Goal: Task Accomplishment & Management: Complete application form

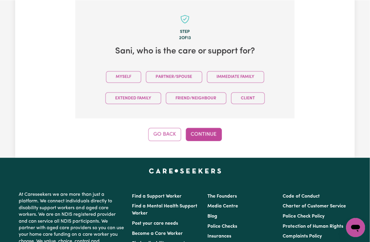
scroll to position [212, 0]
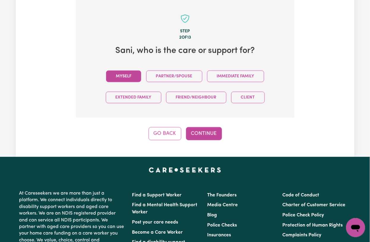
click at [116, 76] on button "Myself" at bounding box center [123, 77] width 35 height 12
click at [205, 137] on button "Continue" at bounding box center [204, 133] width 36 height 13
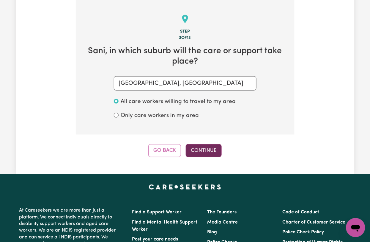
click at [207, 154] on button "Continue" at bounding box center [204, 150] width 36 height 13
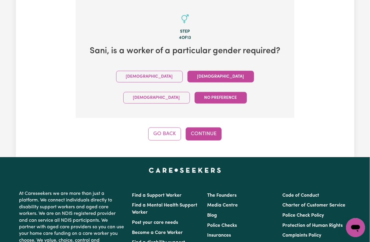
click at [188, 76] on button "Female" at bounding box center [221, 77] width 67 height 12
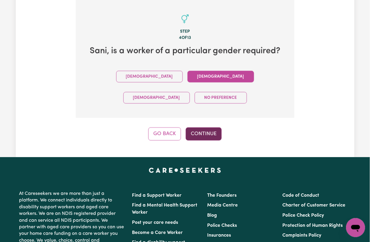
click at [206, 127] on button "Continue" at bounding box center [204, 133] width 36 height 13
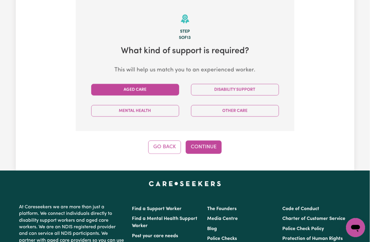
click at [139, 84] on button "Aged Care" at bounding box center [135, 90] width 88 height 12
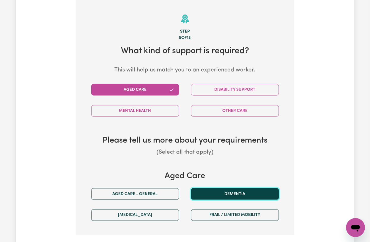
click at [203, 192] on button "Dementia" at bounding box center [235, 194] width 88 height 12
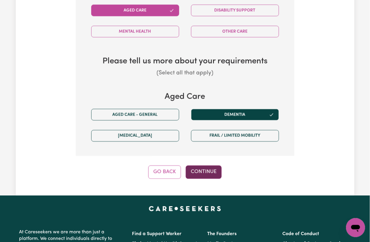
click at [202, 169] on button "Continue" at bounding box center [204, 171] width 36 height 13
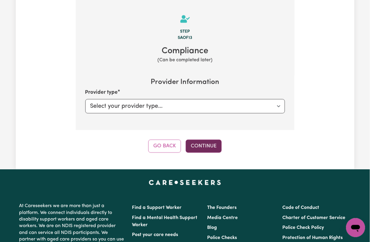
click at [204, 147] on button "Continue" at bounding box center [204, 146] width 36 height 13
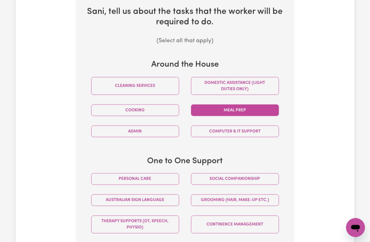
scroll to position [291, 0]
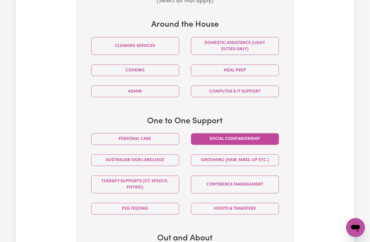
click at [207, 141] on button "Social companionship" at bounding box center [235, 139] width 88 height 12
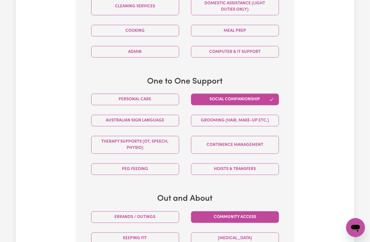
click at [215, 218] on button "Community access" at bounding box center [235, 217] width 88 height 12
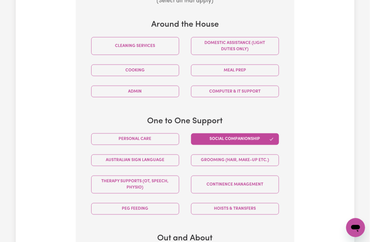
scroll to position [251, 0]
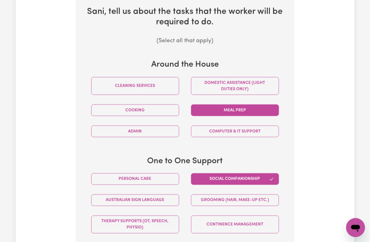
click at [219, 108] on button "Meal prep" at bounding box center [235, 110] width 88 height 12
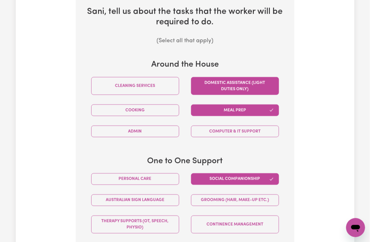
click at [225, 87] on button "Domestic assistance (light duties only)" at bounding box center [235, 86] width 88 height 18
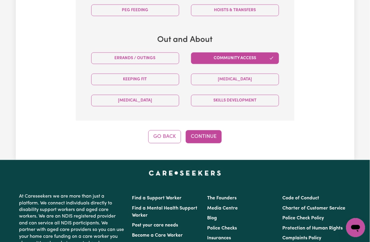
scroll to position [450, 0]
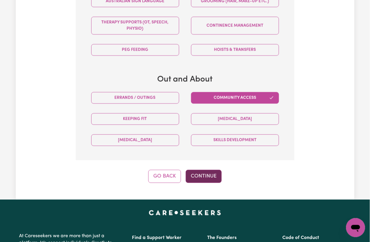
click at [203, 175] on button "Continue" at bounding box center [204, 176] width 36 height 13
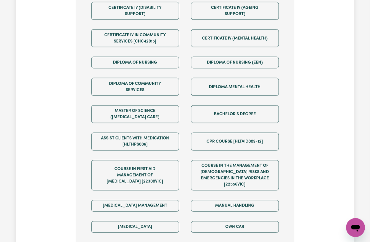
scroll to position [410, 0]
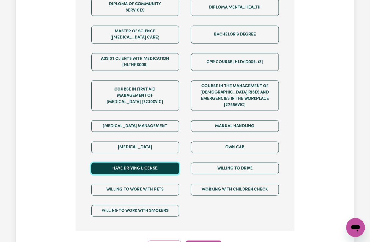
click at [155, 169] on button "Have driving license" at bounding box center [135, 168] width 88 height 12
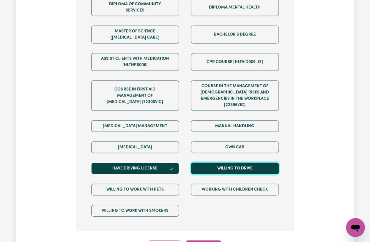
click at [228, 164] on button "Willing to drive" at bounding box center [235, 168] width 88 height 12
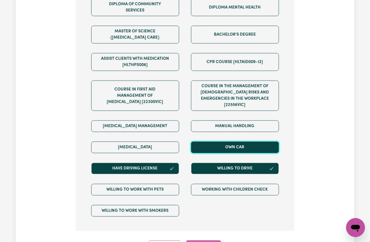
click at [239, 151] on button "Own Car" at bounding box center [235, 147] width 88 height 12
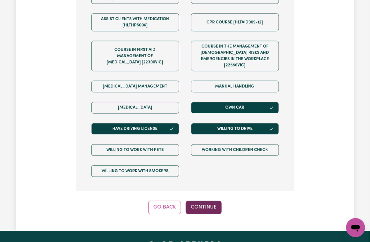
click at [201, 213] on button "Continue" at bounding box center [204, 207] width 36 height 13
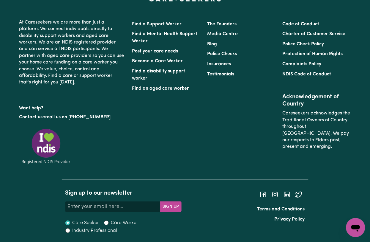
scroll to position [212, 0]
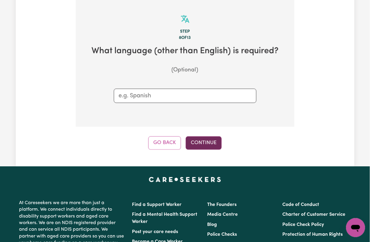
click at [200, 148] on button "Continue" at bounding box center [204, 142] width 36 height 13
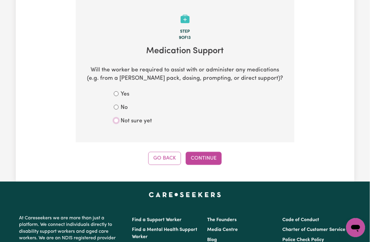
click at [115, 120] on input "Not sure yet" at bounding box center [116, 120] width 5 height 5
radio input "true"
click at [203, 162] on button "Continue" at bounding box center [204, 158] width 36 height 13
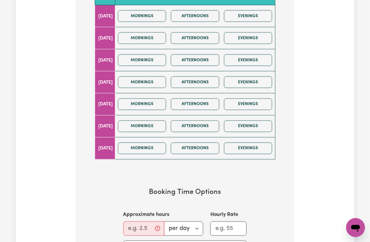
scroll to position [291, 0]
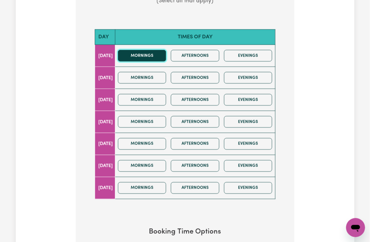
click at [166, 60] on button "Mornings" at bounding box center [142, 56] width 48 height 12
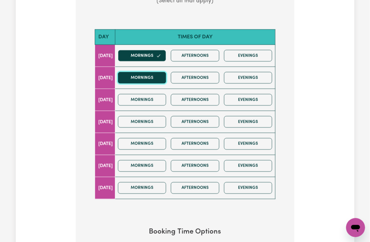
click at [159, 77] on button "Mornings" at bounding box center [142, 78] width 48 height 12
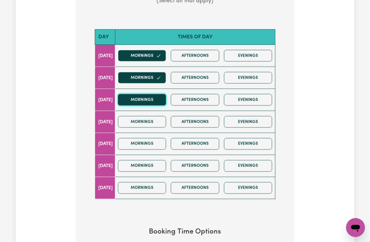
click at [148, 100] on button "Mornings" at bounding box center [142, 100] width 48 height 12
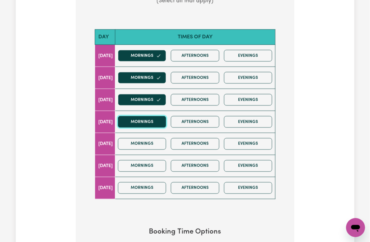
click at [146, 119] on button "Mornings" at bounding box center [142, 122] width 48 height 12
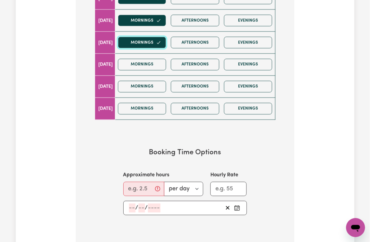
scroll to position [450, 0]
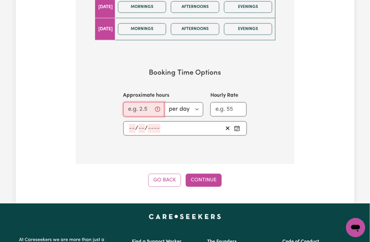
click at [136, 108] on input "Approximate hours" at bounding box center [143, 109] width 41 height 14
type input "8"
click at [132, 126] on input "number" at bounding box center [132, 128] width 7 height 9
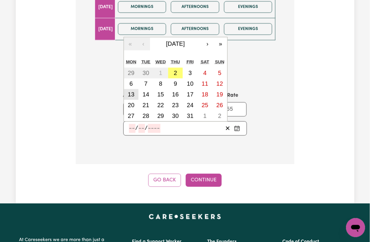
click at [134, 97] on abbr "13" at bounding box center [131, 94] width 7 height 7
type input "2025-10-13"
type input "13"
type input "10"
type input "2025"
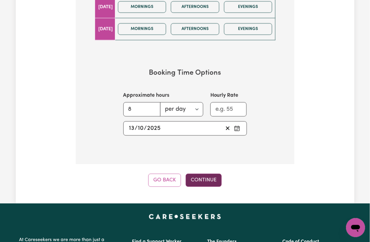
click at [205, 174] on button "Continue" at bounding box center [204, 179] width 36 height 13
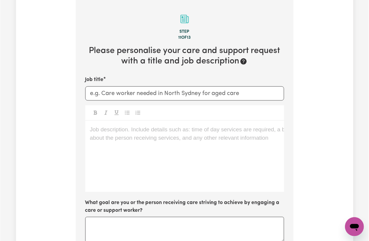
scroll to position [212, 0]
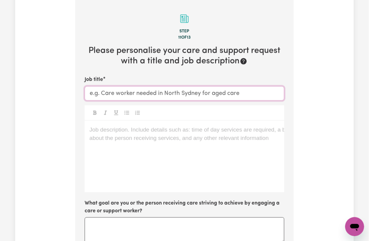
click at [104, 98] on input "Job title" at bounding box center [185, 93] width 200 height 14
paste input "East Killara - NSW"
drag, startPoint x: 215, startPoint y: 93, endPoint x: 222, endPoint y: 93, distance: 7.1
click at [222, 93] on input "Female Support Worker Needed in East Killara - NSW" at bounding box center [185, 93] width 200 height 14
type input "Female Support Worker Needed in East Killara, NSW"
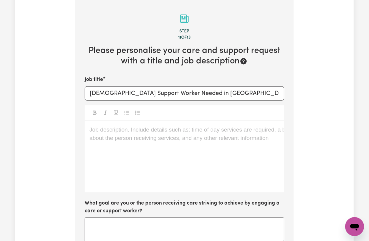
click at [171, 134] on p "Job description. Include details such as: time of day services are required, a …" at bounding box center [185, 130] width 190 height 9
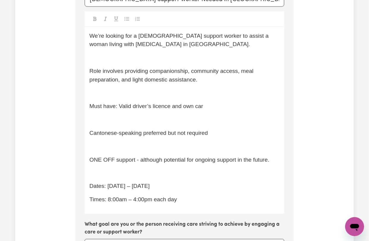
scroll to position [266, 0]
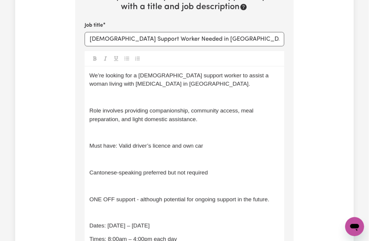
click at [107, 106] on div "We’re looking for a female support worker to assist a woman living with dementi…" at bounding box center [185, 160] width 200 height 187
click at [110, 104] on div "We’re looking for a female support worker to assist a woman living with dementi…" at bounding box center [185, 160] width 200 height 187
click at [118, 96] on p "﻿" at bounding box center [185, 97] width 190 height 9
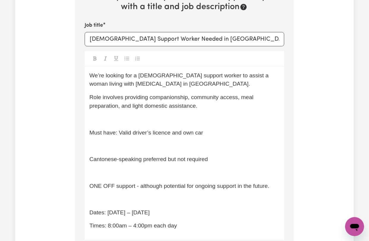
scroll to position [253, 0]
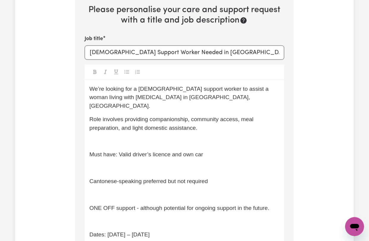
click at [104, 137] on p "﻿" at bounding box center [185, 141] width 190 height 9
click at [131, 115] on p "Role involves providing companionship, community access, meal preparation, and …" at bounding box center [185, 123] width 190 height 17
click at [102, 137] on p "﻿" at bounding box center [185, 141] width 190 height 9
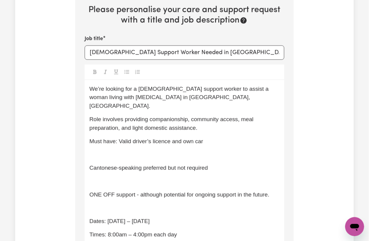
click at [98, 150] on p "﻿" at bounding box center [185, 154] width 190 height 9
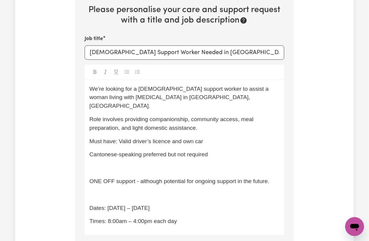
click at [100, 155] on div "We’re looking for a female support worker to assist a woman living with dementi…" at bounding box center [185, 157] width 200 height 155
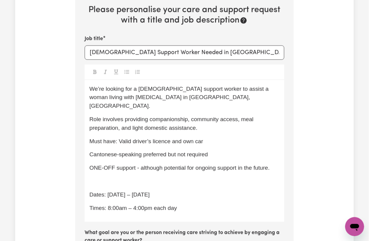
click at [100, 177] on p "﻿" at bounding box center [185, 181] width 190 height 9
click at [106, 178] on div "We’re looking for a female support worker to assist a woman living with dementi…" at bounding box center [185, 151] width 200 height 142
click at [112, 177] on p "﻿" at bounding box center [185, 181] width 190 height 9
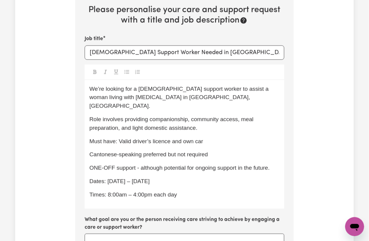
drag, startPoint x: 193, startPoint y: 195, endPoint x: 191, endPoint y: 191, distance: 4.3
click at [193, 195] on div "We’re looking for a female support worker to assist a woman living with dementi…" at bounding box center [185, 144] width 200 height 129
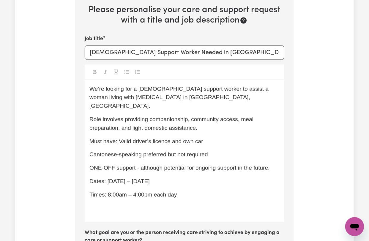
click at [115, 213] on div "We’re looking for a female support worker to assist a woman living with dementi…" at bounding box center [185, 151] width 200 height 142
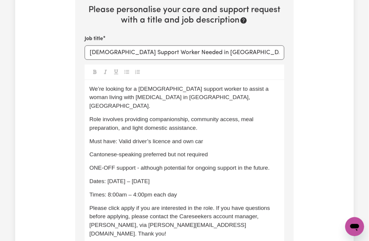
click at [261, 209] on span "Please click apply if you are interested in the role. If you have questions bef…" at bounding box center [181, 221] width 182 height 32
click at [100, 215] on span "Please click apply if you are interested in the role. If you have questions bef…" at bounding box center [181, 221] width 182 height 32
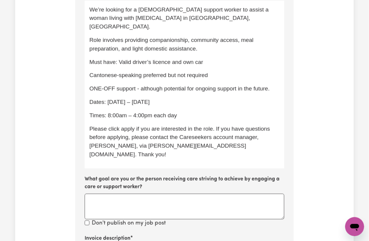
scroll to position [411, 0]
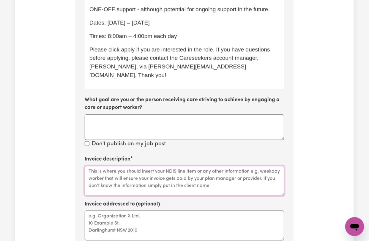
click at [117, 166] on textarea "Invoice description" at bounding box center [185, 181] width 200 height 30
paste textarea "Domestic support / Social support"
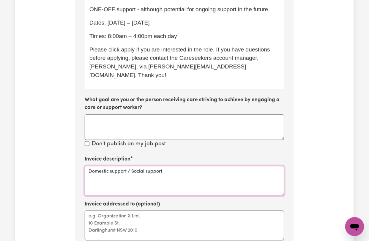
click at [139, 166] on textarea "Domestic support / Social support" at bounding box center [185, 181] width 200 height 30
paste textarea "Meal preparation"
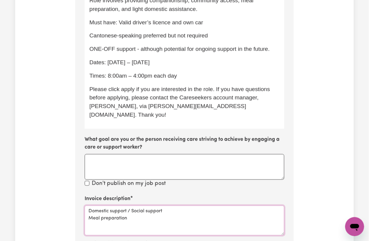
scroll to position [332, 0]
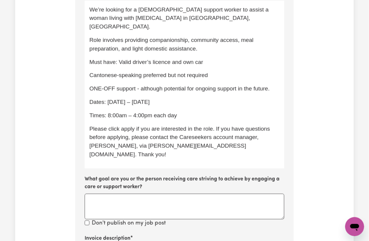
drag, startPoint x: 131, startPoint y: 233, endPoint x: 129, endPoint y: 237, distance: 4.3
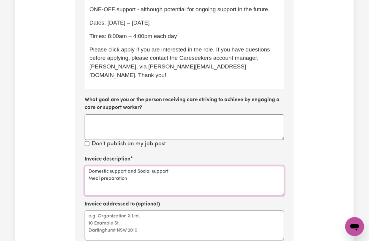
scroll to position [0, 0]
click at [114, 171] on textarea "Domestic support and Social support Meal preparation" at bounding box center [185, 181] width 200 height 30
paste textarea "Transport"
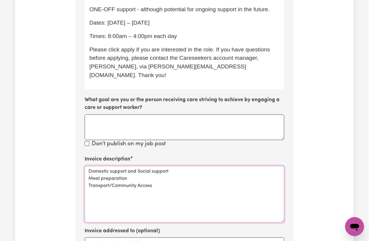
drag, startPoint x: 281, startPoint y: 178, endPoint x: 280, endPoint y: 205, distance: 27.4
click at [280, 205] on textarea "Domestic support and Social support Meal preparation Transport/Community Access" at bounding box center [185, 194] width 200 height 57
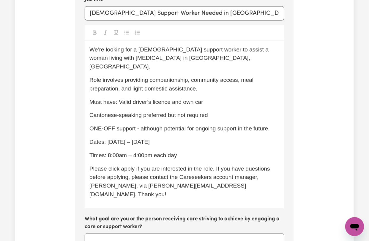
scroll to position [411, 0]
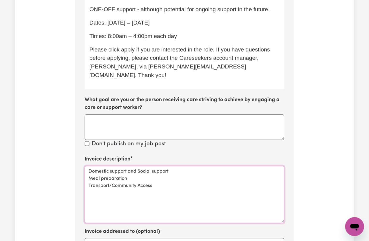
click at [116, 166] on textarea "Domestic support and Social support Meal preparation Transport/Community Access" at bounding box center [185, 194] width 200 height 57
click at [115, 166] on textarea "Domestic support and Social support Meal preparation Transport/Community Access" at bounding box center [185, 194] width 200 height 57
drag, startPoint x: 134, startPoint y: 155, endPoint x: 143, endPoint y: 155, distance: 9.5
click at [143, 166] on textarea "Domestic Assistance and Social support Meal preparation Transport/Community Acc…" at bounding box center [185, 194] width 200 height 57
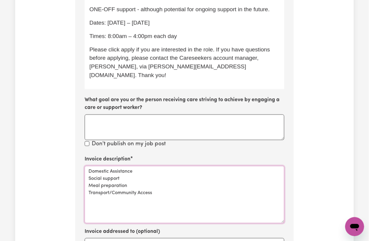
click at [107, 166] on textarea "Domestic Assistance Social support Meal preparation Transport/Community Access" at bounding box center [185, 194] width 200 height 57
click at [97, 191] on textarea "Domestic Assistance Social Companionship Meal preparation Transport/Community A…" at bounding box center [185, 194] width 200 height 57
drag, startPoint x: 98, startPoint y: 184, endPoint x: 99, endPoint y: 201, distance: 17.0
click at [99, 201] on textarea "Domestic Assistance Social Companionship Meal preparation Transport/Community A…" at bounding box center [185, 194] width 200 height 57
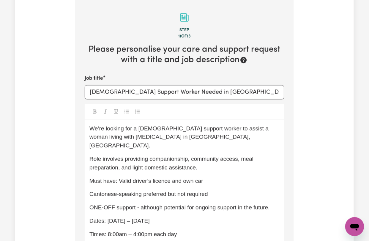
scroll to position [253, 0]
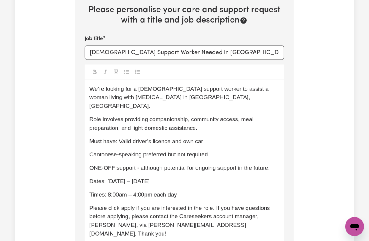
type textarea "Domestic Assistance Social Companionship Meal preparation Transport/Community A…"
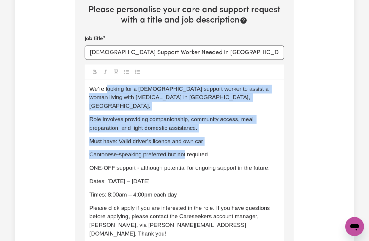
drag, startPoint x: 108, startPoint y: 90, endPoint x: 186, endPoint y: 148, distance: 96.9
click at [186, 148] on div "We’re looking for a female support worker to assist a woman living with dementi…" at bounding box center [185, 163] width 200 height 167
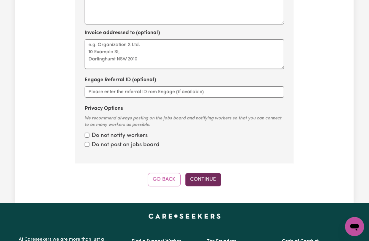
click at [211, 173] on button "Continue" at bounding box center [204, 179] width 36 height 13
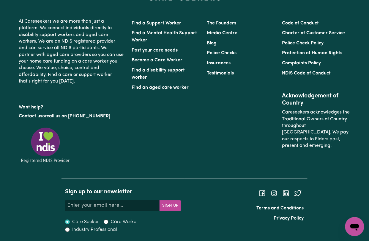
scroll to position [212, 0]
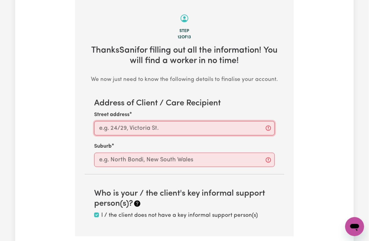
click at [144, 129] on input "Street address" at bounding box center [184, 128] width 181 height 14
paste input "East Killara - NSW"
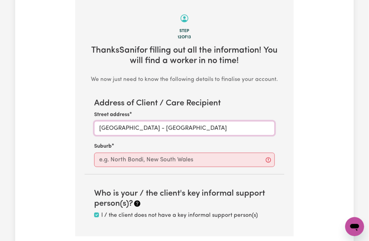
drag, startPoint x: 137, startPoint y: 126, endPoint x: 129, endPoint y: 126, distance: 8.6
click at [129, 126] on input "East Killara - NSW" at bounding box center [184, 128] width 181 height 14
drag, startPoint x: 127, startPoint y: 127, endPoint x: 73, endPoint y: 125, distance: 53.6
click at [73, 125] on div "Tell us your care and support requirements Welcome to Careseekers. We are excit…" at bounding box center [185, 42] width 226 height 434
type input "East Killara, NSW"
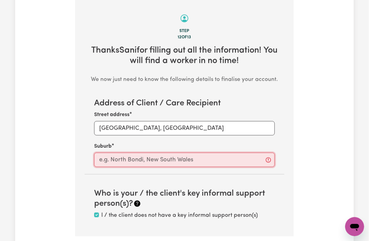
click at [105, 164] on input "text" at bounding box center [184, 160] width 181 height 14
paste input "East Killar"
type input "East Killar"
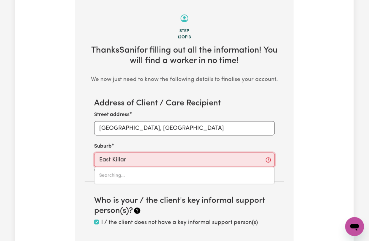
type input "East KillarA, New South Wales, 2071"
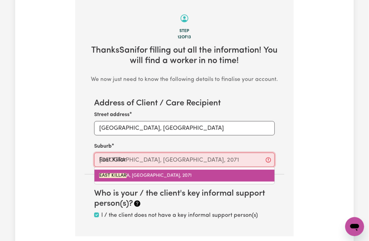
click at [114, 177] on mark "EAST KILLAR" at bounding box center [112, 175] width 27 height 5
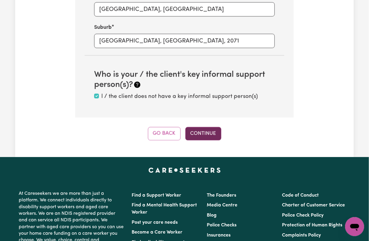
click at [214, 137] on button "Continue" at bounding box center [204, 133] width 36 height 13
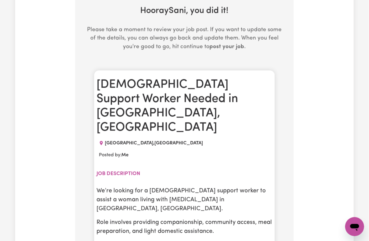
scroll to position [331, 0]
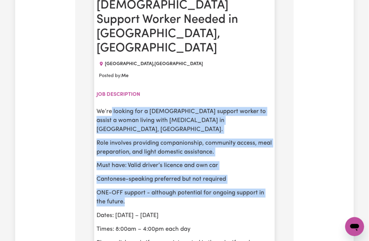
drag, startPoint x: 111, startPoint y: 84, endPoint x: 201, endPoint y: 171, distance: 125.8
click at [201, 171] on div "We’re looking for a female support worker to assist a woman living with dementi…" at bounding box center [185, 190] width 176 height 167
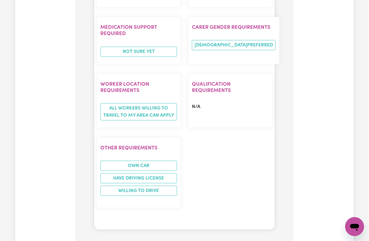
scroll to position [768, 0]
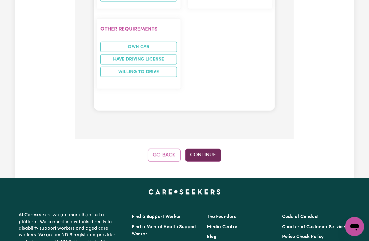
click at [205, 148] on button "Continue" at bounding box center [204, 154] width 36 height 13
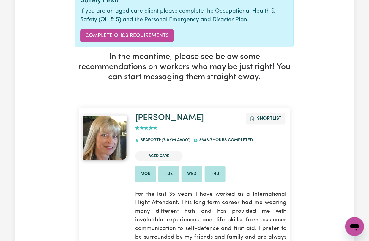
scroll to position [0, 0]
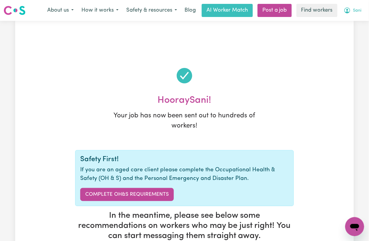
click at [354, 9] on span "Sani" at bounding box center [358, 10] width 8 height 7
click at [345, 21] on link "My Dashboard" at bounding box center [342, 23] width 47 height 11
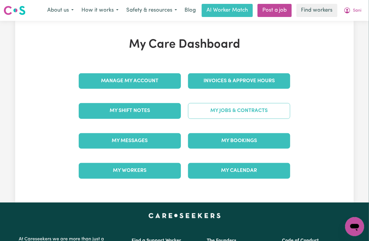
click at [235, 115] on link "My Jobs & Contracts" at bounding box center [239, 110] width 102 height 15
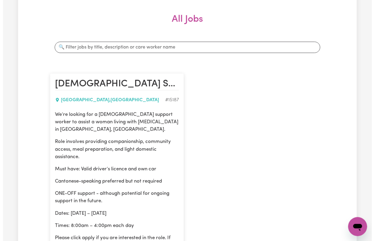
scroll to position [159, 0]
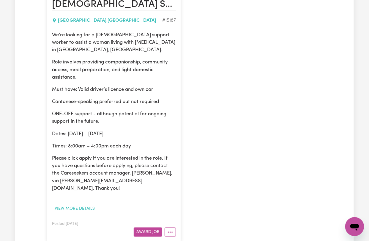
click at [70, 204] on button "View more details" at bounding box center [75, 208] width 46 height 9
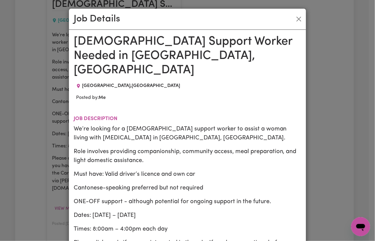
scroll to position [79, 0]
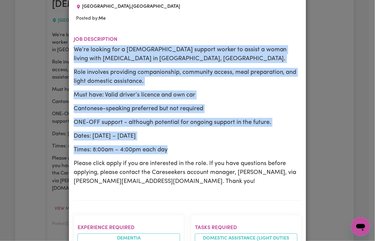
drag, startPoint x: 72, startPoint y: 35, endPoint x: 172, endPoint y: 131, distance: 138.9
click at [172, 131] on div "We’re looking for a female support worker to assist a woman living with dementi…" at bounding box center [188, 115] width 228 height 140
copy div "We’re looking for a female support worker to assist a woman living with dementi…"
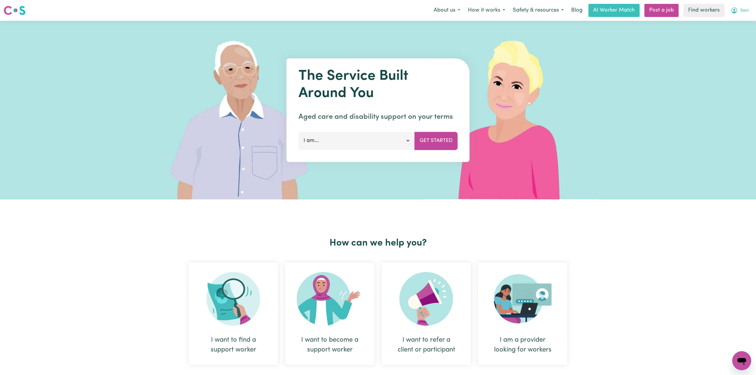
click at [741, 11] on span "Sani" at bounding box center [744, 10] width 8 height 7
click at [726, 39] on link "Logout" at bounding box center [728, 34] width 47 height 11
click at [755, 9] on div "Menu About us How it works Safety & resources Blog AI Worker Match Post a job F…" at bounding box center [378, 11] width 756 height 14
click at [744, 9] on link "Login" at bounding box center [742, 10] width 21 height 13
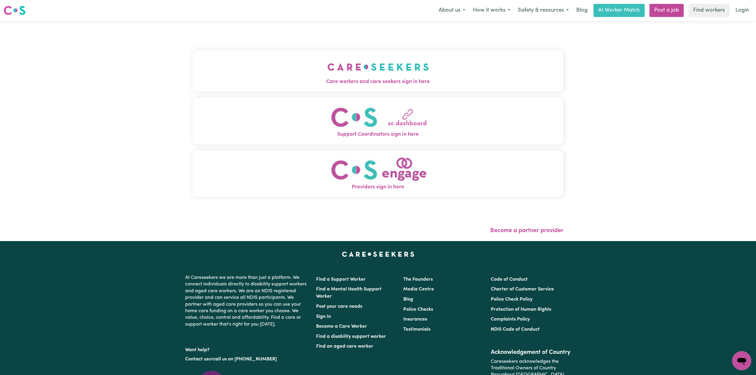
click at [302, 50] on button "Care workers and care seekers sign in here" at bounding box center [377, 71] width 371 height 42
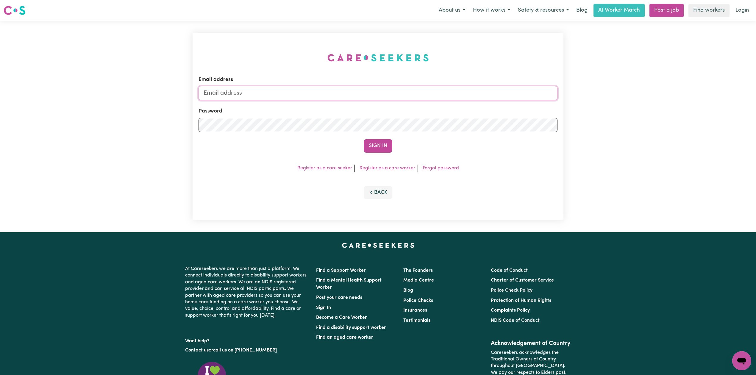
type input "[EMAIL_ADDRESS][DOMAIN_NAME]"
click at [370, 144] on button "Sign In" at bounding box center [378, 145] width 29 height 13
